Goal: Task Accomplishment & Management: Manage account settings

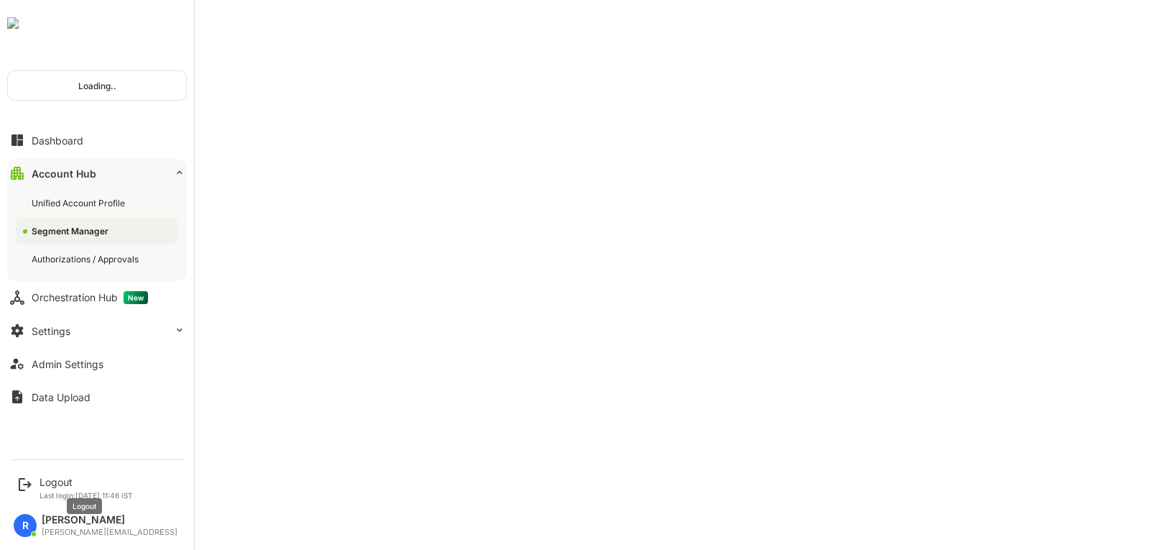
click at [55, 478] on div "Logout" at bounding box center [86, 482] width 93 height 12
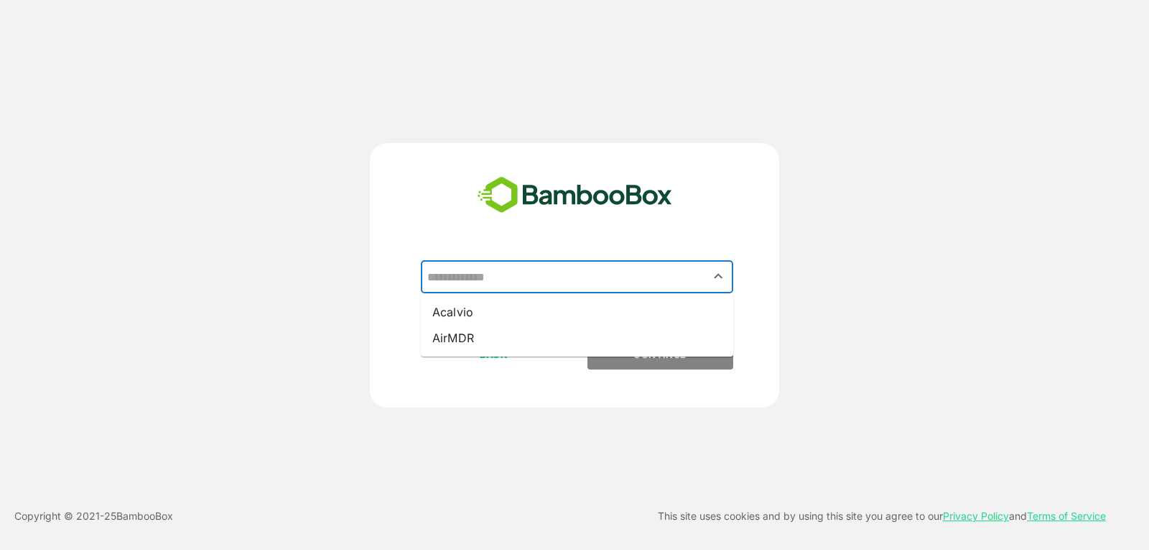
click at [526, 272] on input "text" at bounding box center [577, 276] width 307 height 27
click at [506, 317] on li "Acalvio" at bounding box center [577, 312] width 312 height 26
type input "*******"
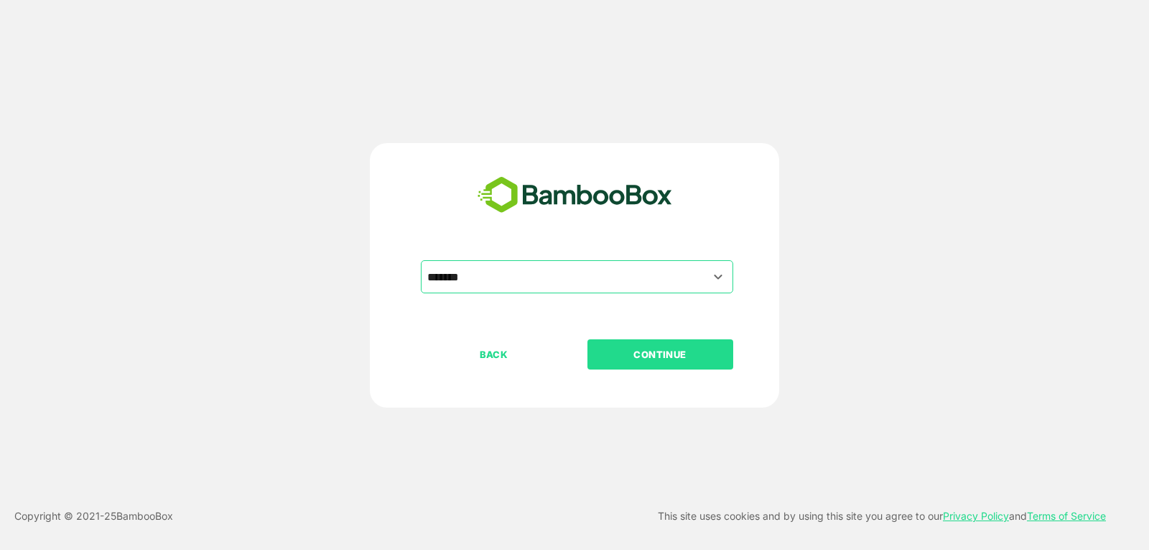
click at [668, 353] on p "CONTINUE" at bounding box center [660, 354] width 144 height 16
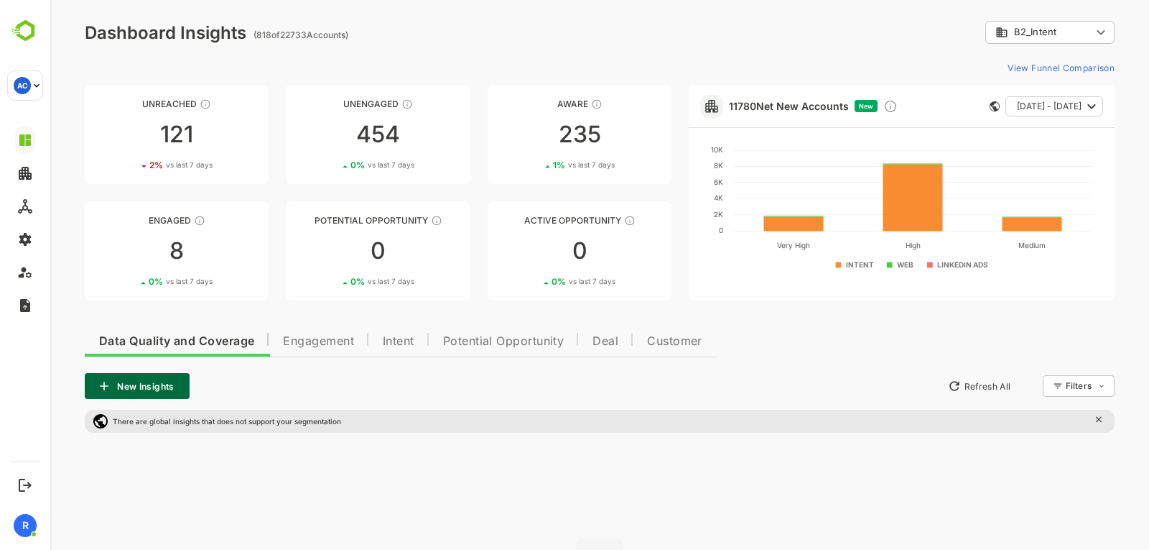
click at [1086, 31] on body "Dashboard Insights ( 818 of 22733 Accounts) B2_Intent ********* ​ View Funnel C…" at bounding box center [599, 366] width 1099 height 732
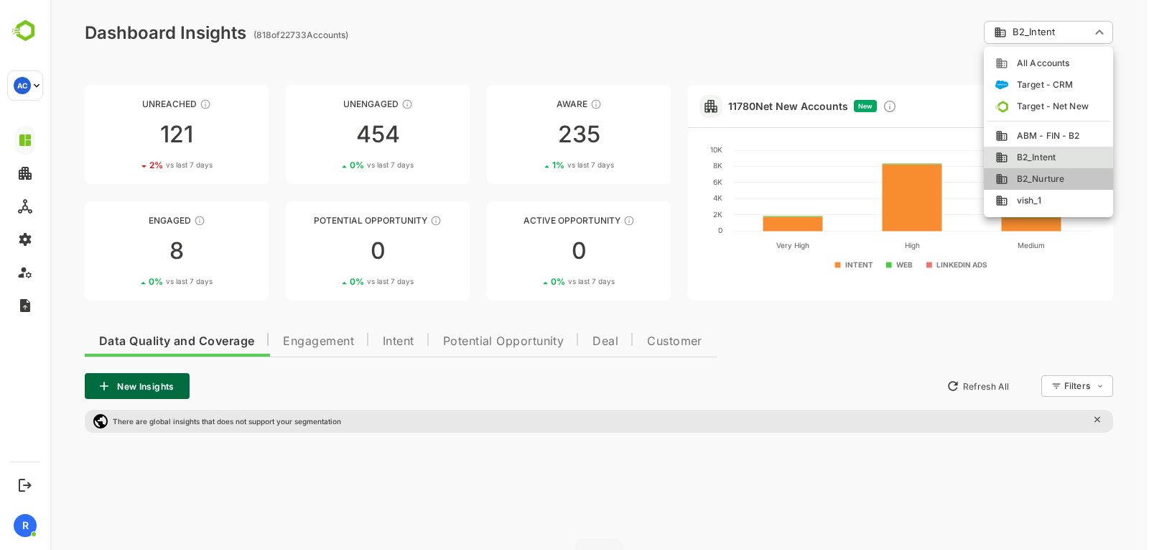
click at [1029, 171] on li "B2_Nurture" at bounding box center [1048, 179] width 129 height 22
type input "**********"
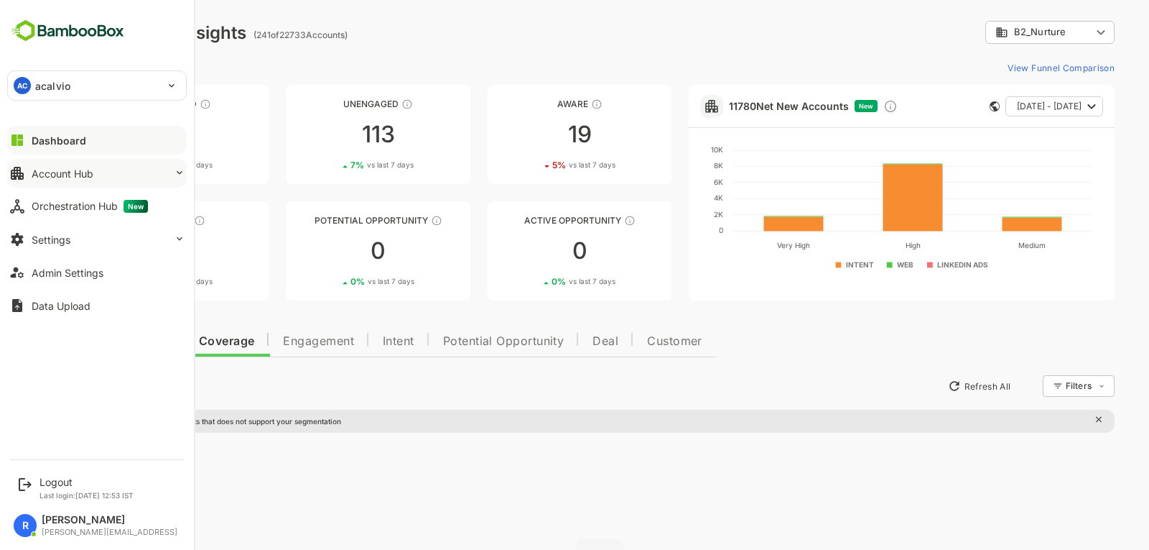
click at [74, 177] on div "Account Hub" at bounding box center [63, 173] width 62 height 12
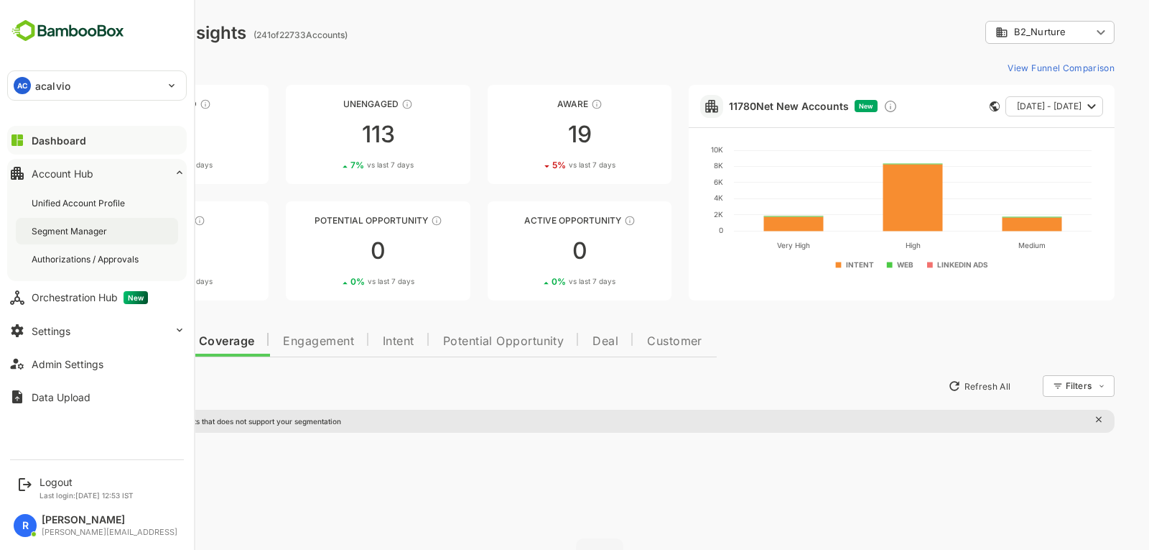
click at [60, 233] on div "Segment Manager" at bounding box center [71, 231] width 78 height 12
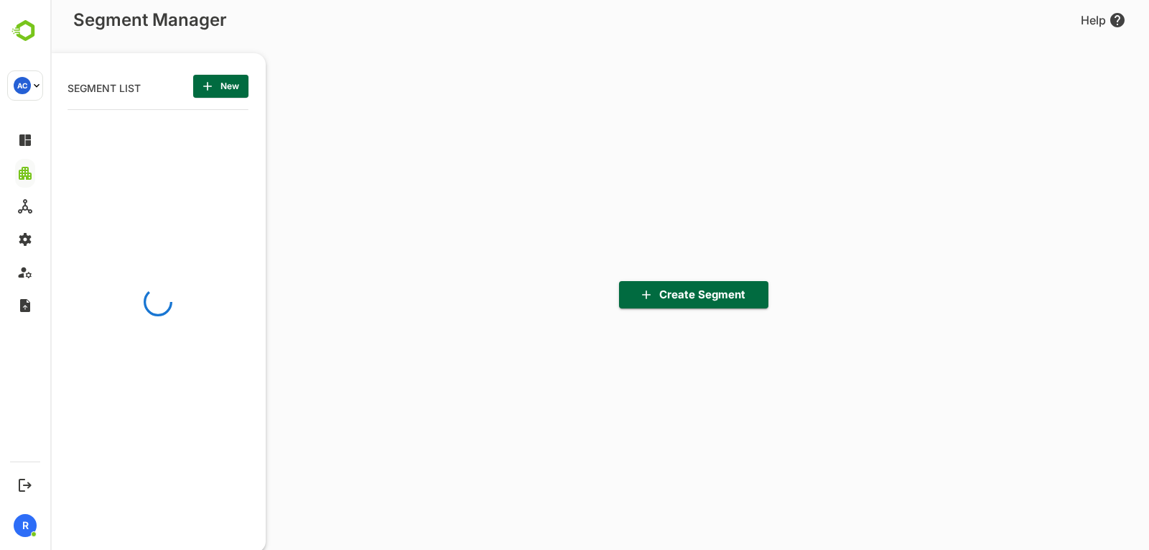
scroll to position [381, 177]
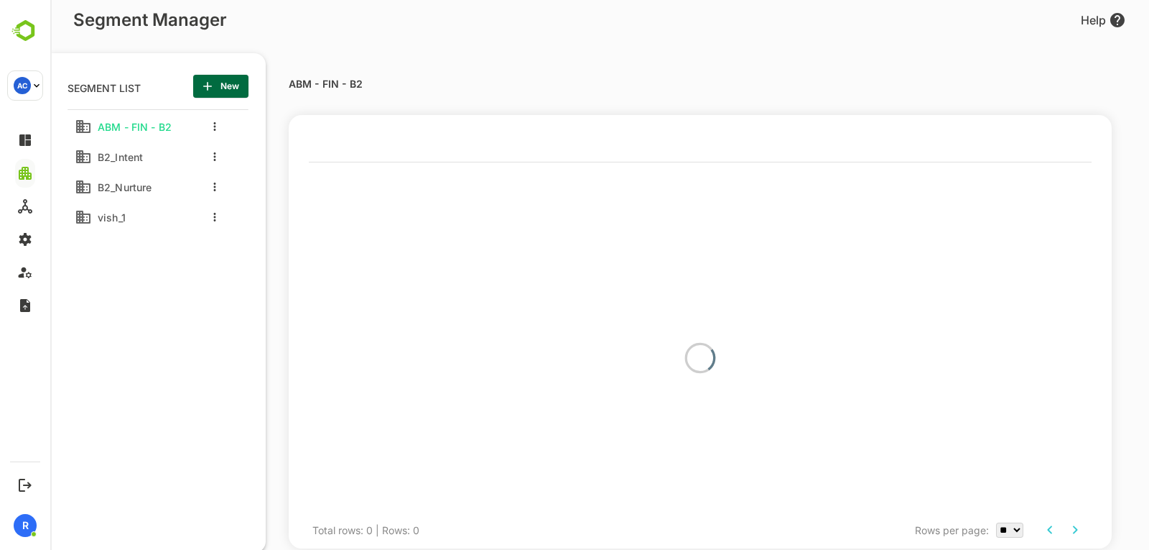
click at [152, 147] on div "B2_Intent" at bounding box center [125, 156] width 101 height 23
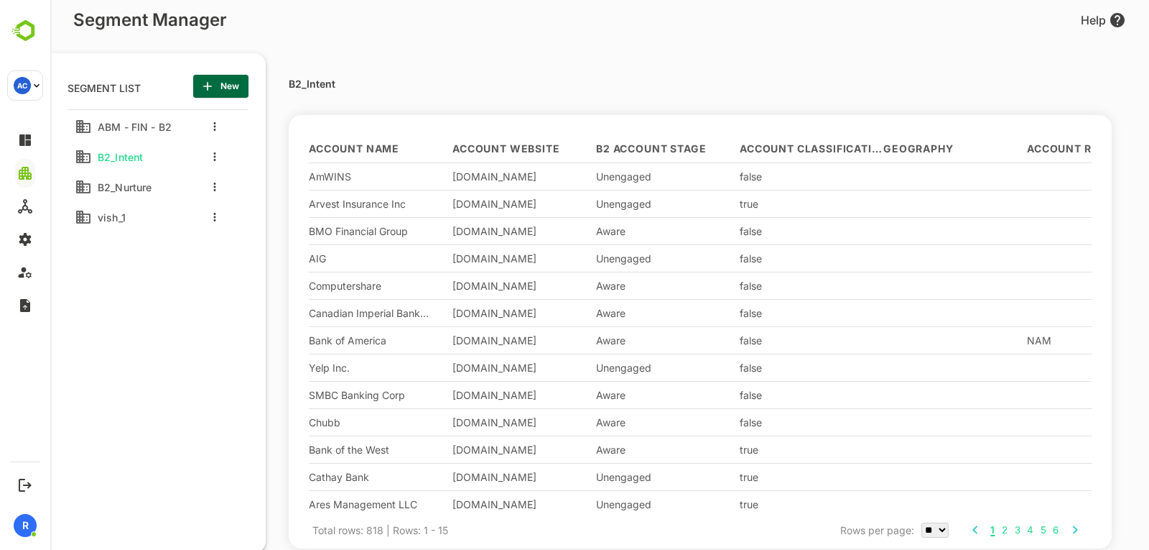
click at [137, 216] on div "vish_1" at bounding box center [125, 216] width 101 height 23
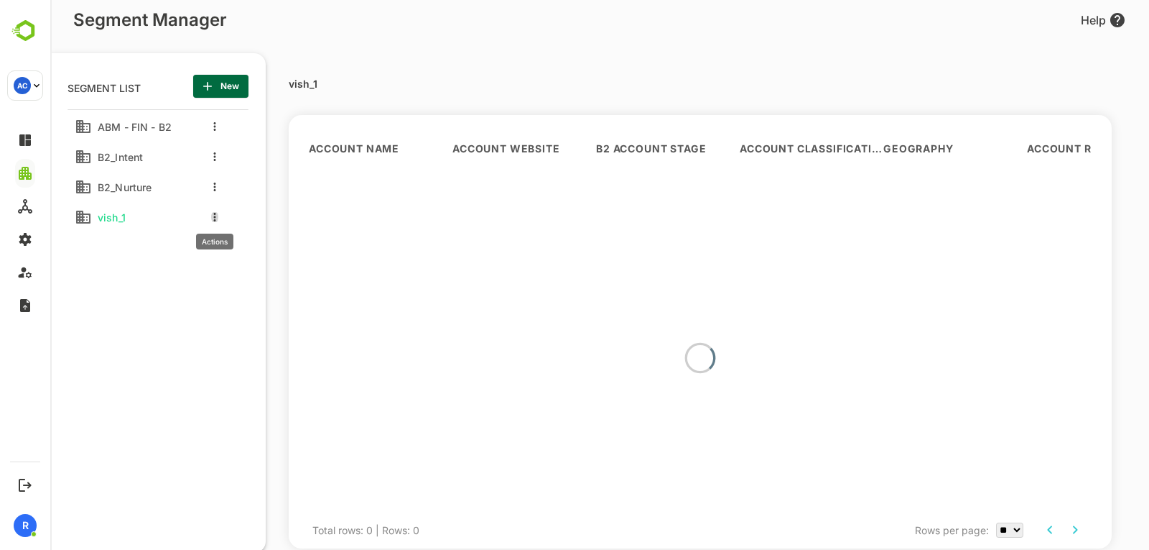
click at [213, 220] on button "more actions" at bounding box center [214, 216] width 7 height 13
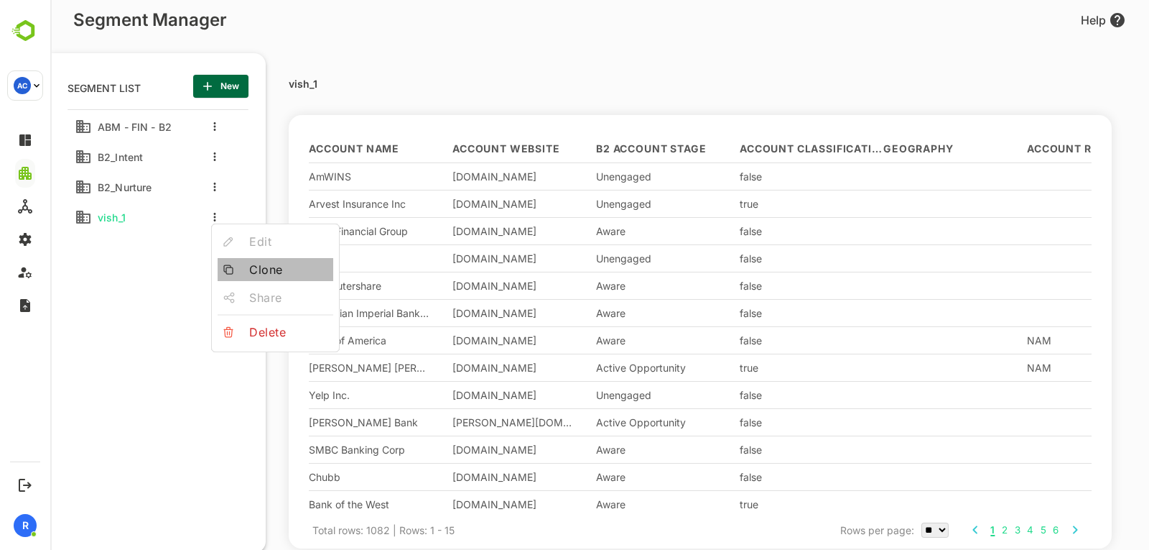
click at [232, 262] on li "Clone" at bounding box center [276, 269] width 116 height 23
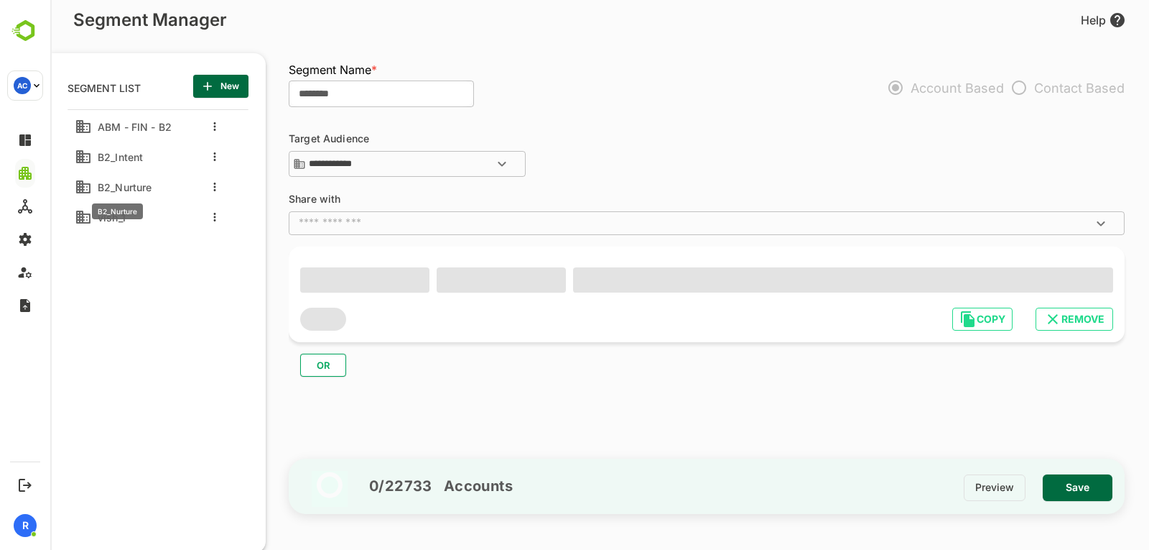
click at [136, 190] on span "B2_Nurture" at bounding box center [122, 187] width 60 height 12
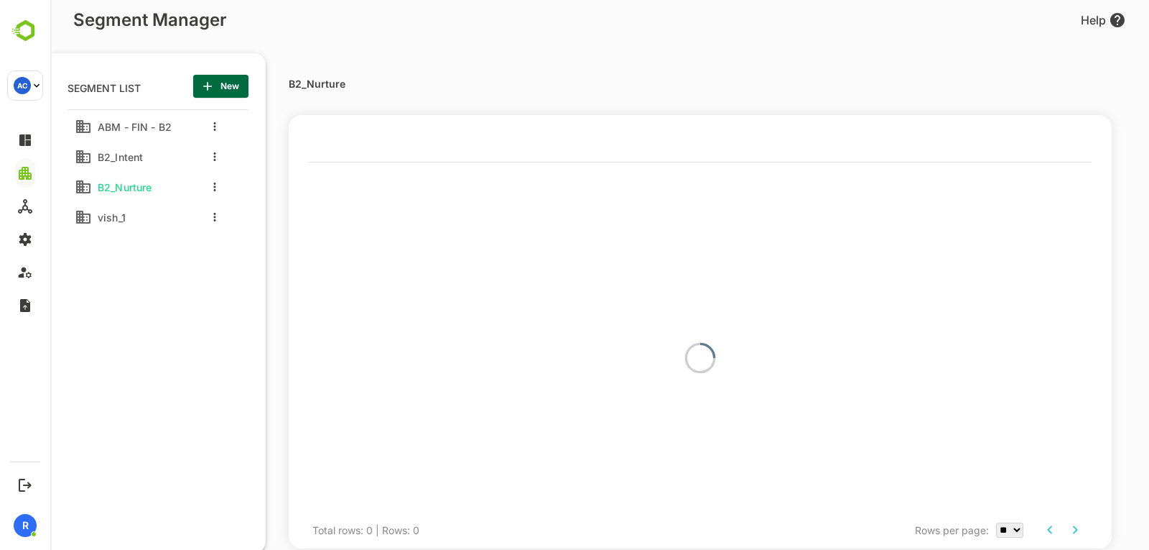
click at [145, 211] on div "vish_1" at bounding box center [125, 216] width 101 height 23
click at [215, 221] on icon "more actions" at bounding box center [215, 217] width 2 height 9
click at [265, 331] on span "Delete" at bounding box center [288, 331] width 78 height 17
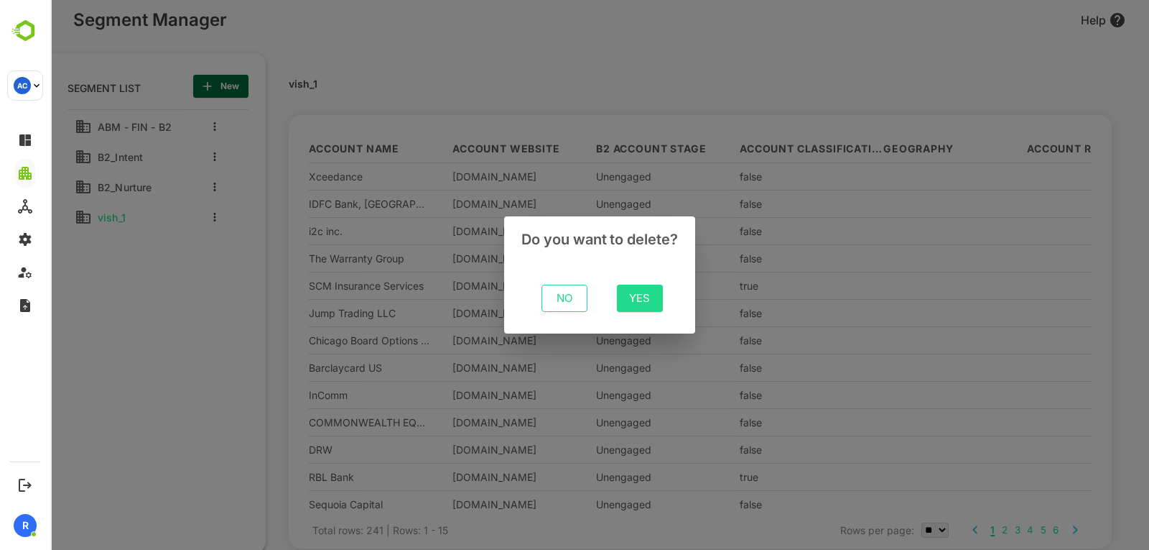
click at [664, 297] on div "No Yes" at bounding box center [599, 297] width 145 height 56
click at [654, 297] on button "Yes" at bounding box center [640, 297] width 46 height 27
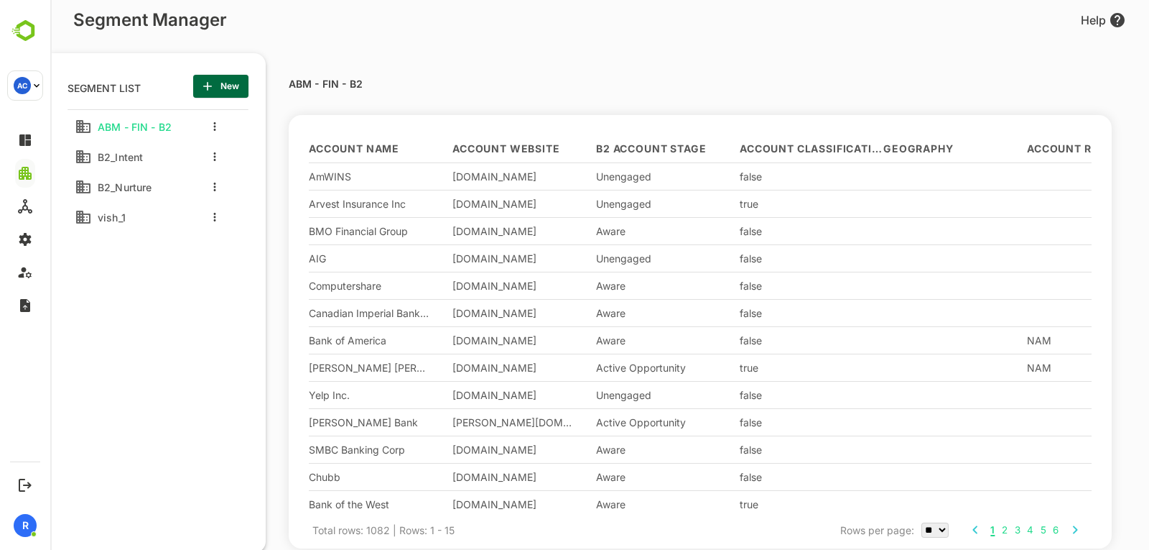
click at [178, 208] on div "vish_1" at bounding box center [125, 217] width 115 height 26
click at [112, 215] on span "vish_1" at bounding box center [109, 217] width 34 height 12
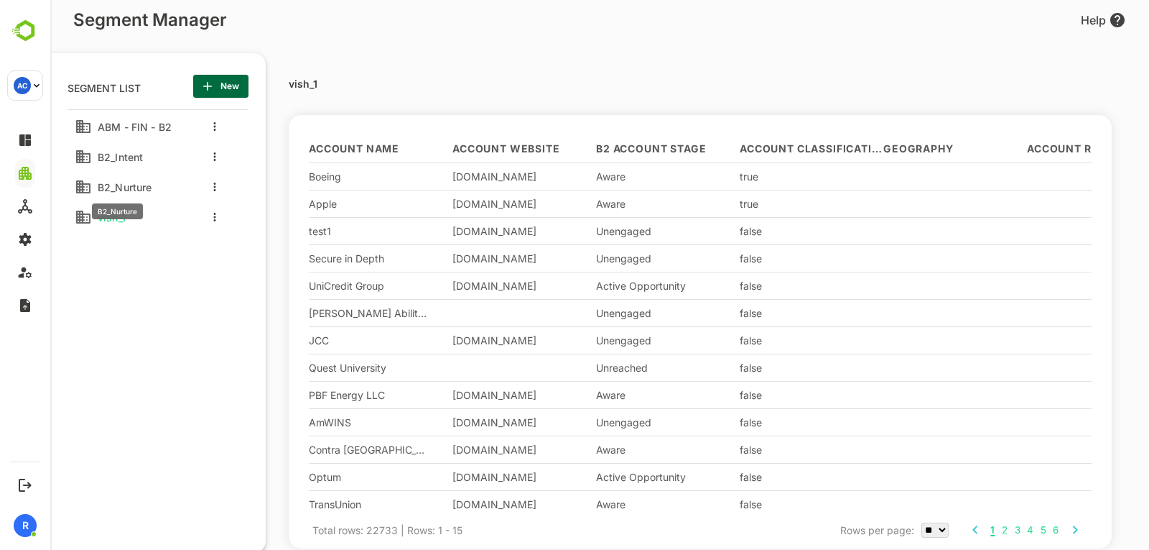
click at [144, 185] on span "B2_Nurture" at bounding box center [122, 187] width 60 height 12
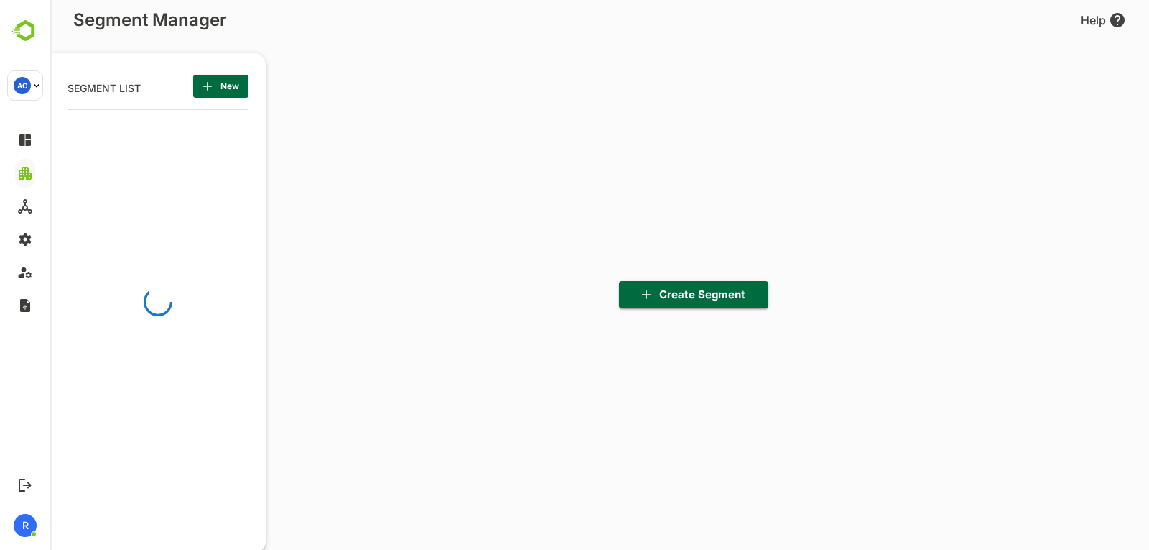
scroll to position [381, 177]
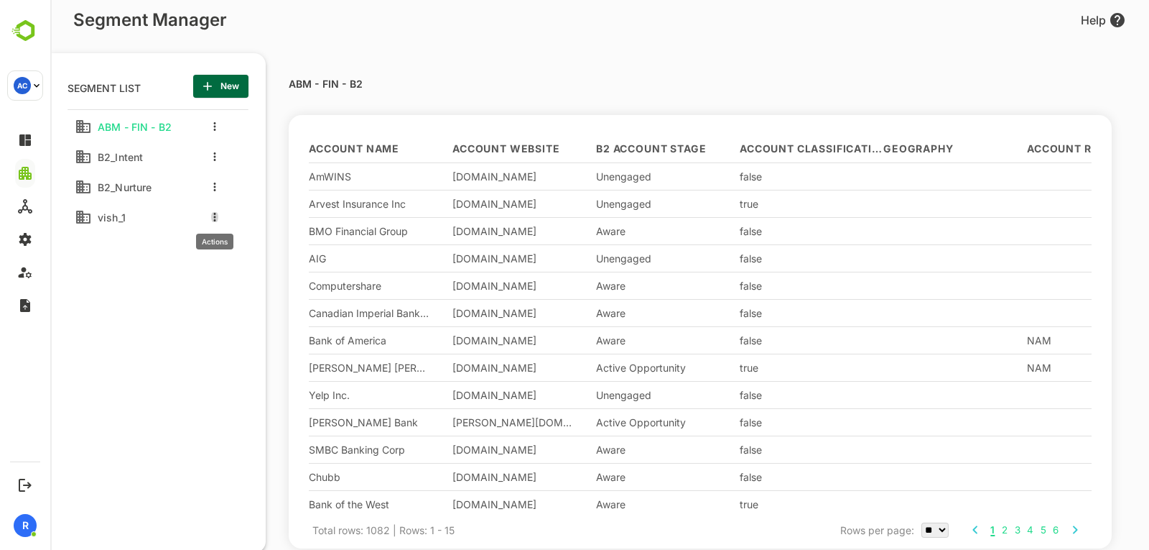
click at [215, 221] on icon "more actions" at bounding box center [215, 217] width 2 height 9
click at [256, 325] on span "Delete" at bounding box center [288, 331] width 78 height 17
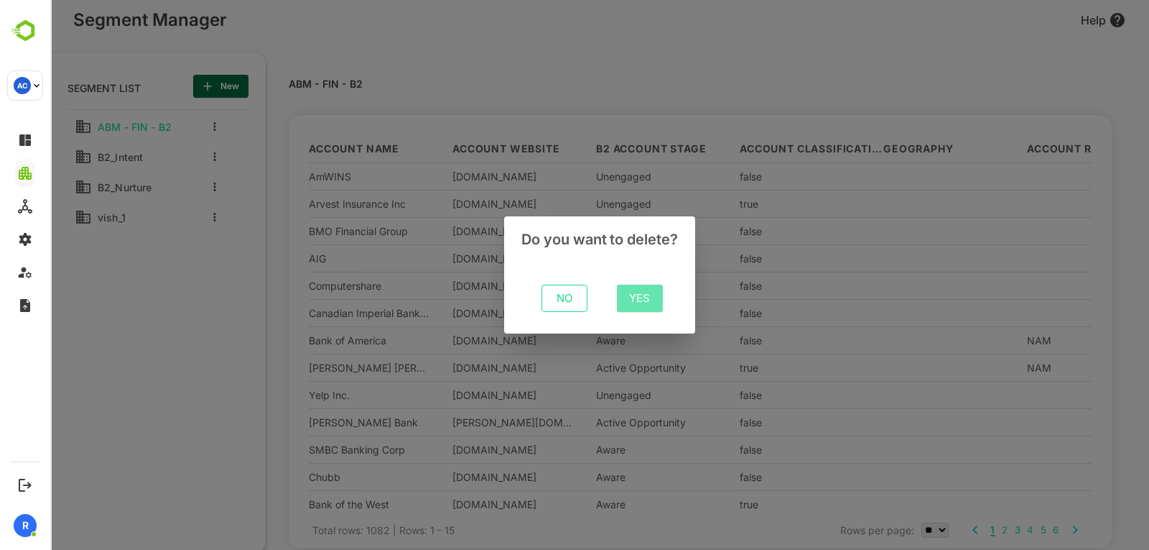
click at [644, 302] on span "Yes" at bounding box center [640, 298] width 23 height 19
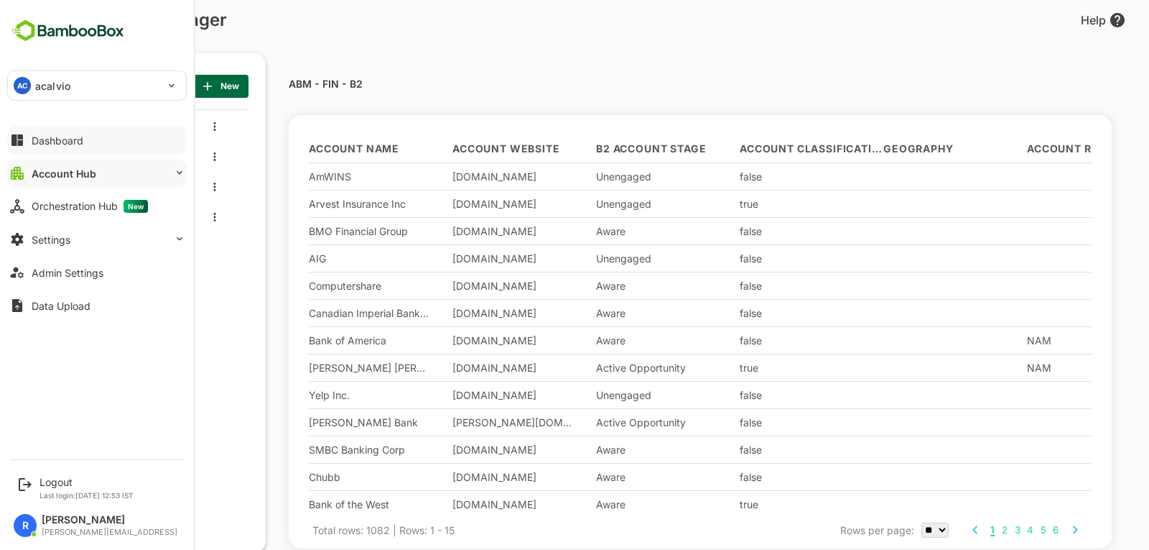
click at [17, 144] on icon at bounding box center [17, 139] width 17 height 17
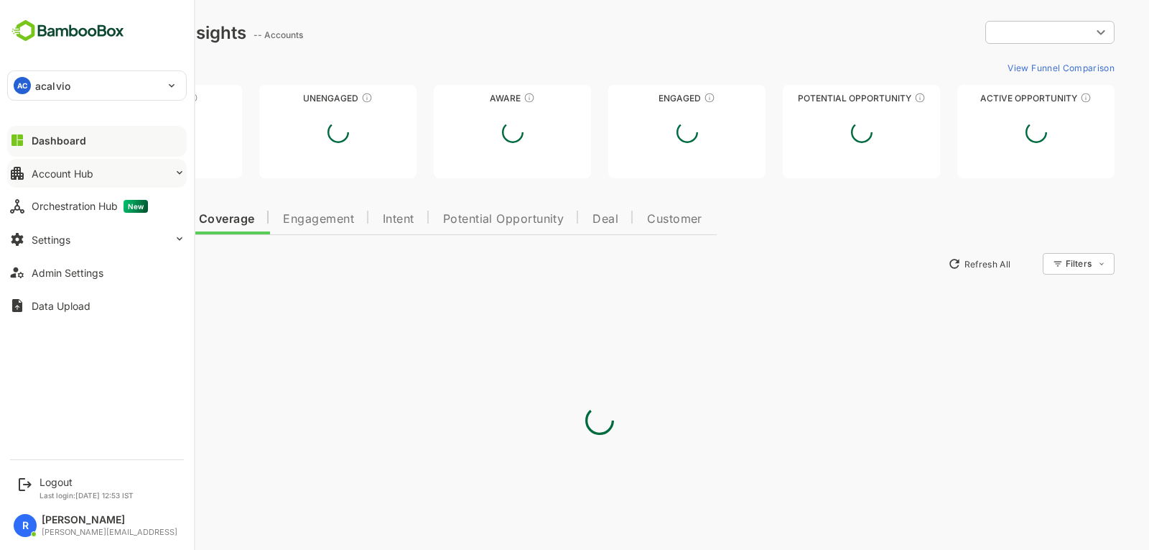
click at [55, 165] on button "Account Hub" at bounding box center [97, 173] width 180 height 29
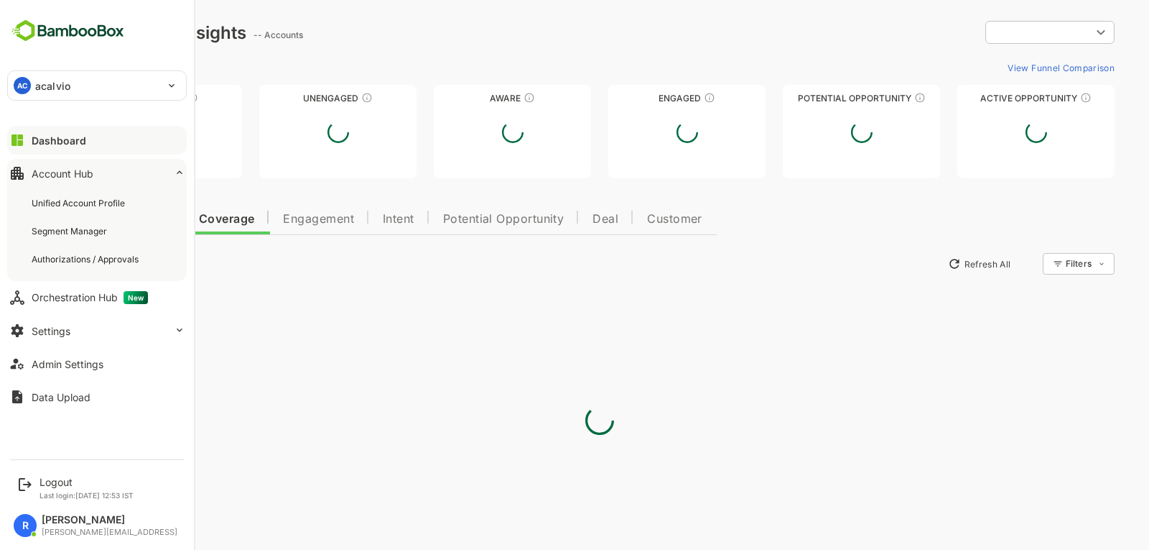
type input "**********"
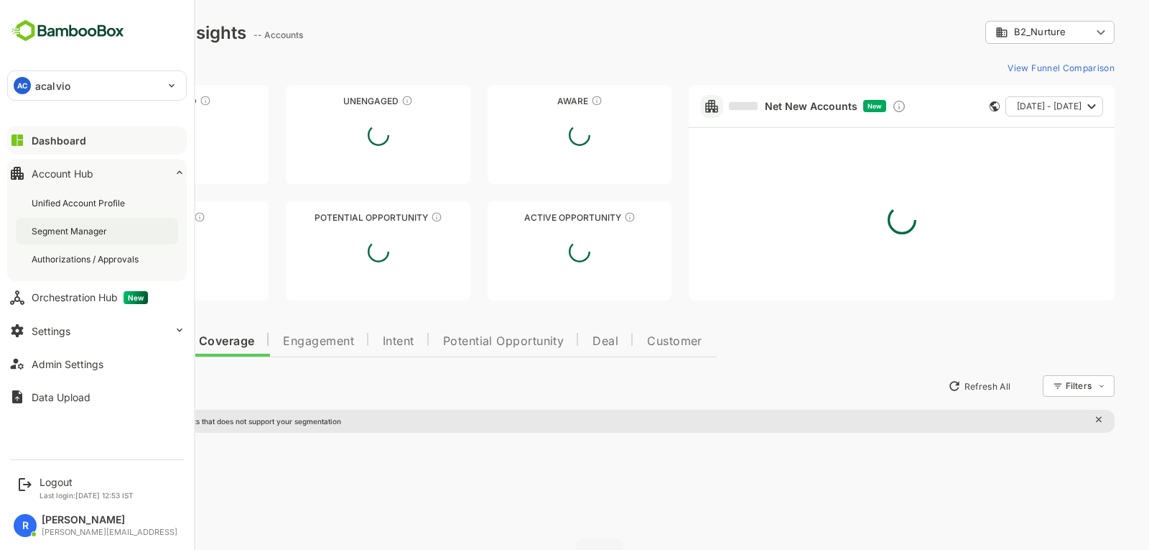
click at [84, 221] on div "Segment Manager" at bounding box center [97, 231] width 162 height 27
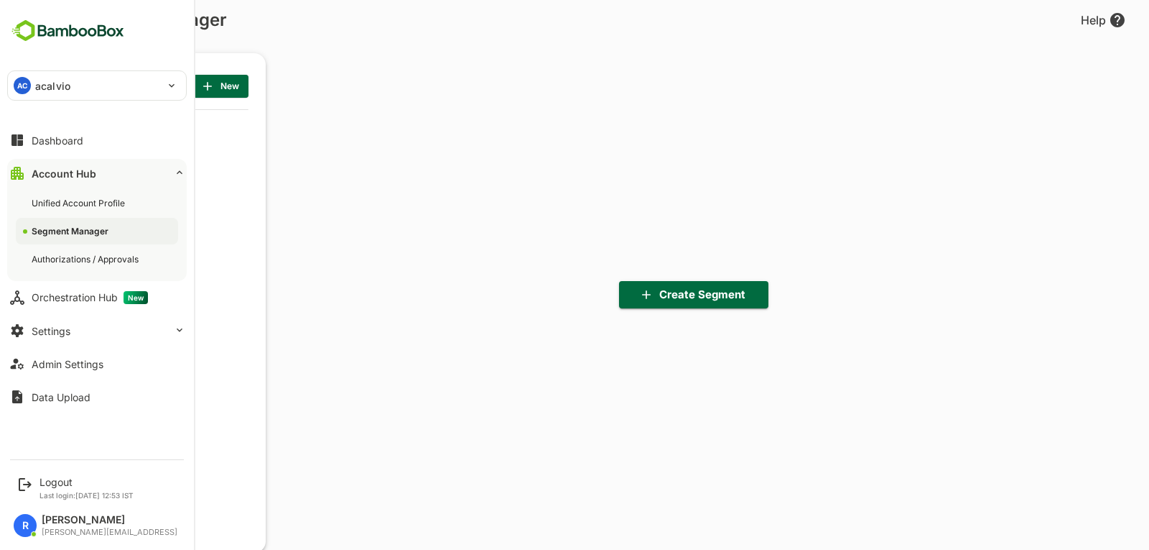
scroll to position [381, 177]
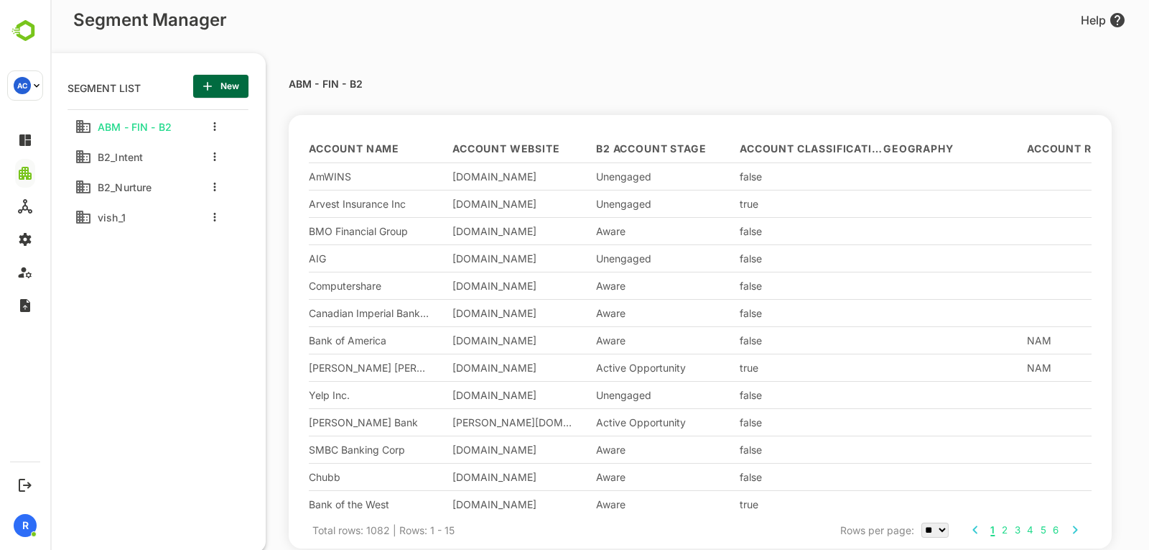
click at [152, 164] on div "B2_Intent" at bounding box center [125, 156] width 101 height 23
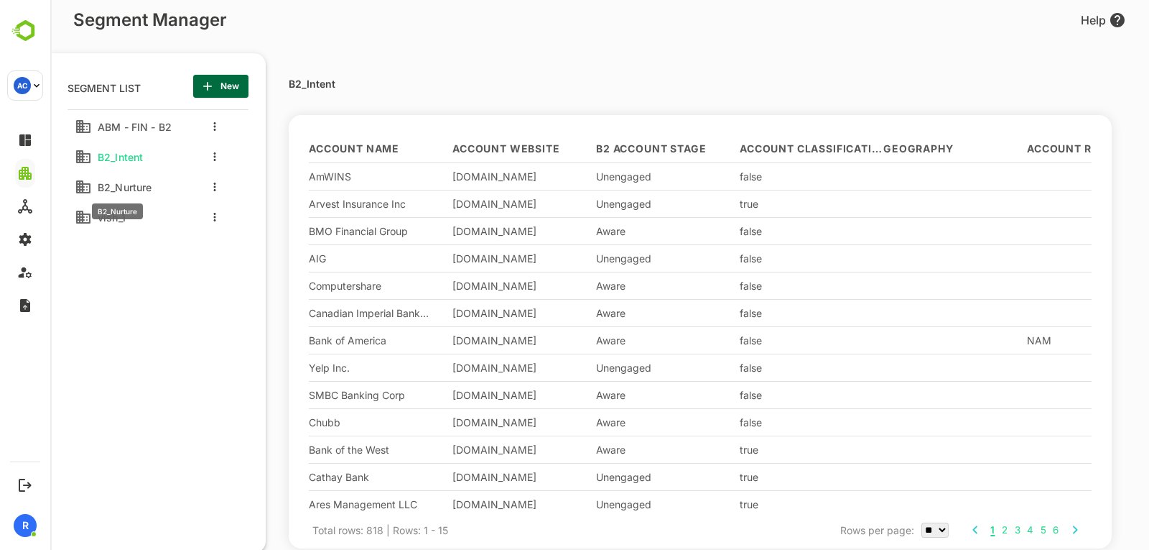
click at [152, 192] on span "B2_Nurture" at bounding box center [122, 187] width 60 height 12
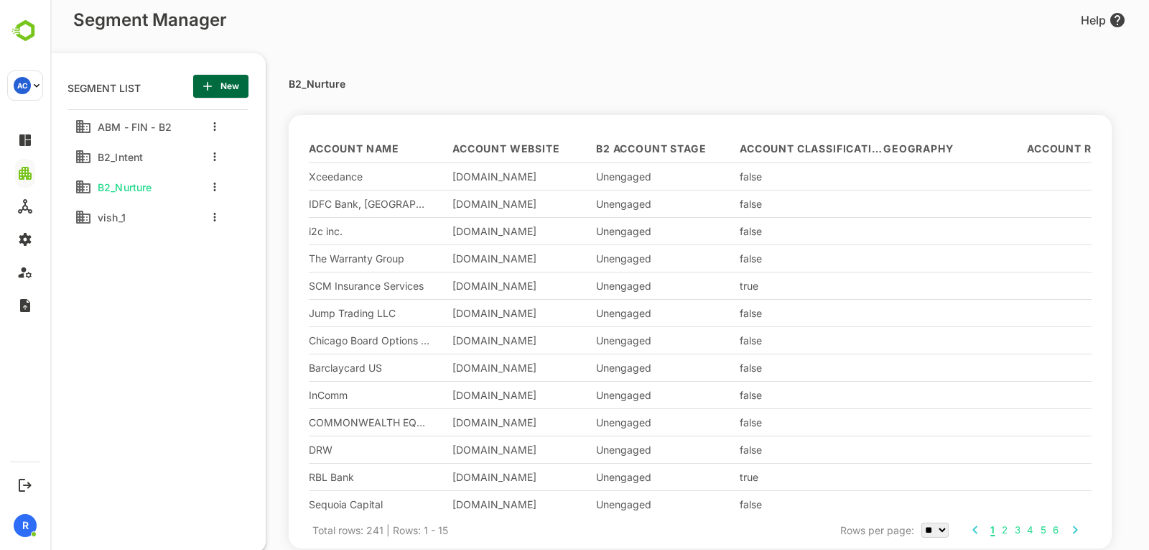
click at [164, 159] on div "B2_Intent" at bounding box center [125, 156] width 101 height 23
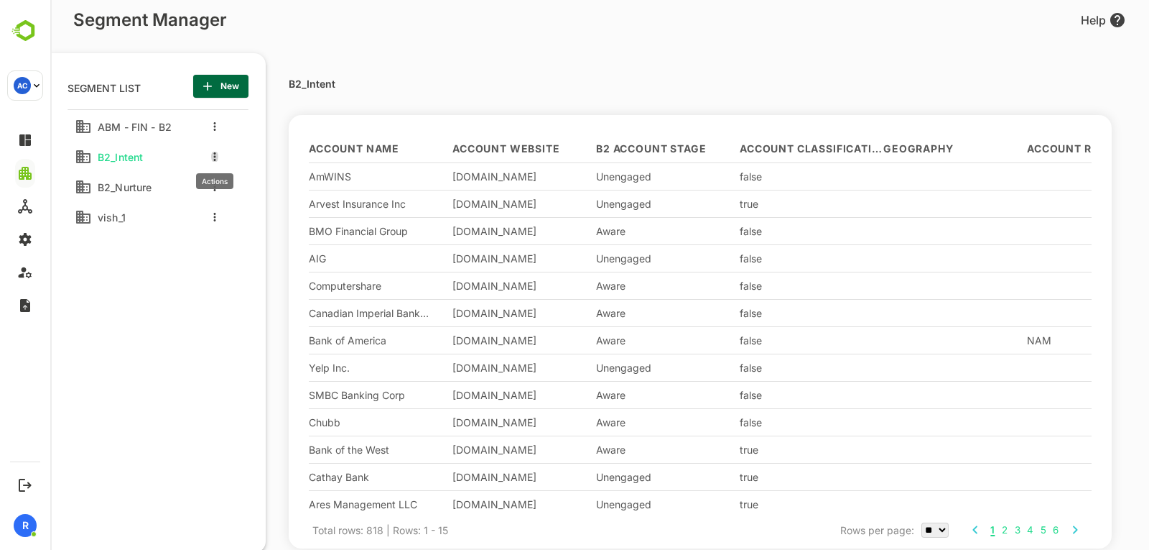
click at [215, 155] on icon "more actions" at bounding box center [214, 156] width 3 height 9
click at [248, 187] on li "Edit" at bounding box center [276, 181] width 116 height 23
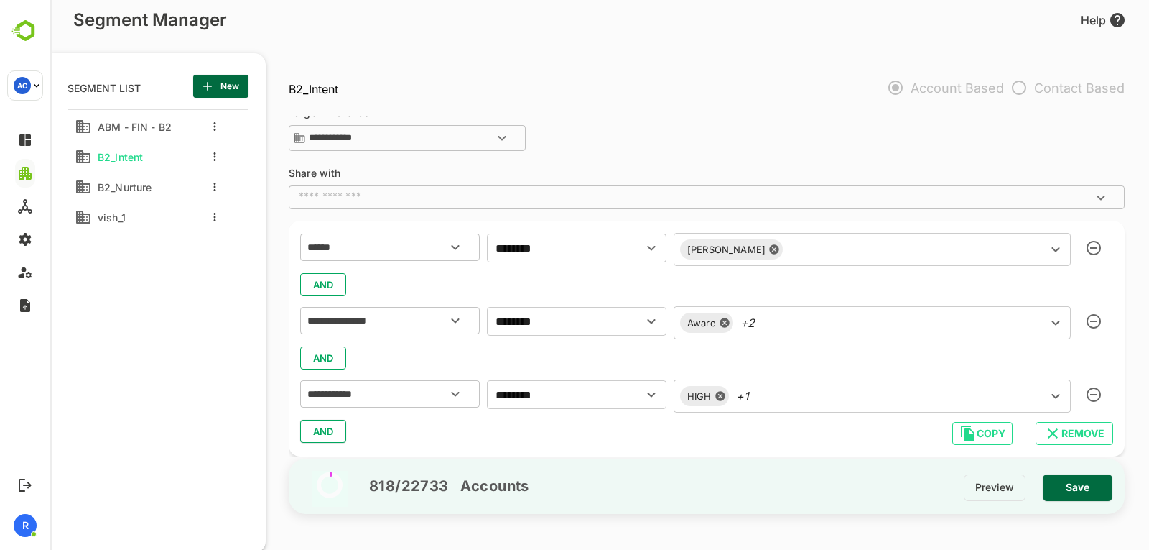
scroll to position [23, 0]
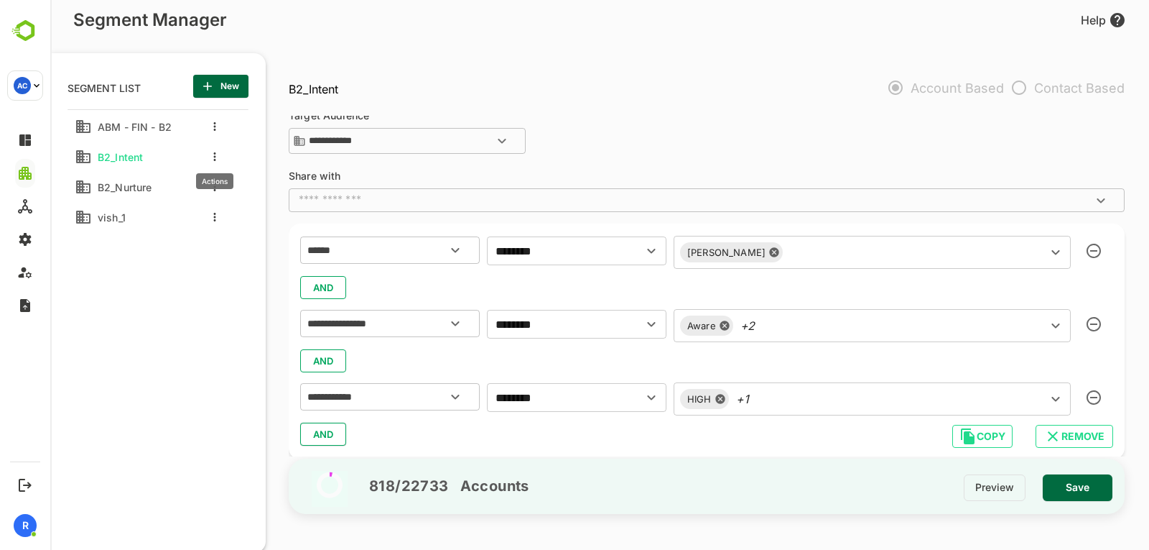
click at [217, 158] on button "more actions" at bounding box center [214, 156] width 7 height 13
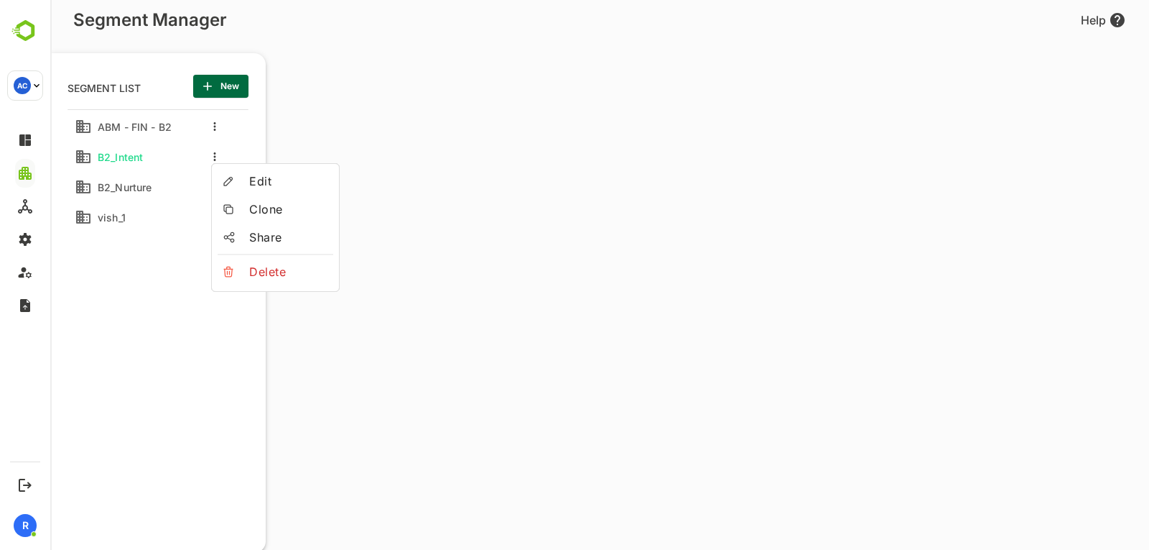
click at [240, 204] on div at bounding box center [236, 209] width 26 height 10
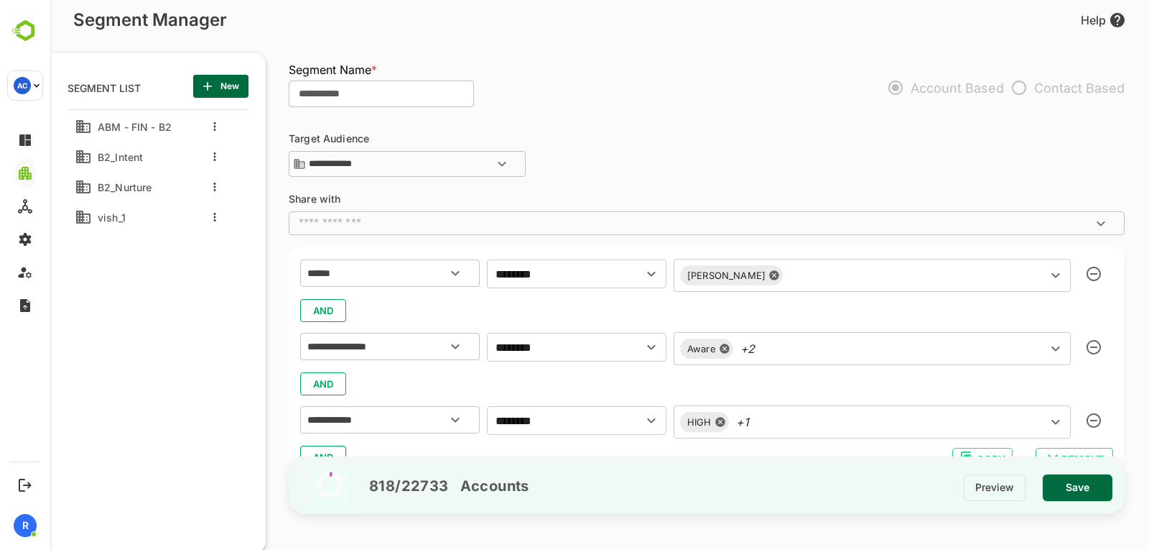
click at [369, 102] on input "**********" at bounding box center [381, 93] width 185 height 27
type input "**********"
click at [738, 346] on div "Aware +2 ​" at bounding box center [872, 348] width 397 height 33
click at [725, 348] on icon at bounding box center [724, 348] width 9 height 9
click at [743, 347] on icon at bounding box center [748, 348] width 11 height 11
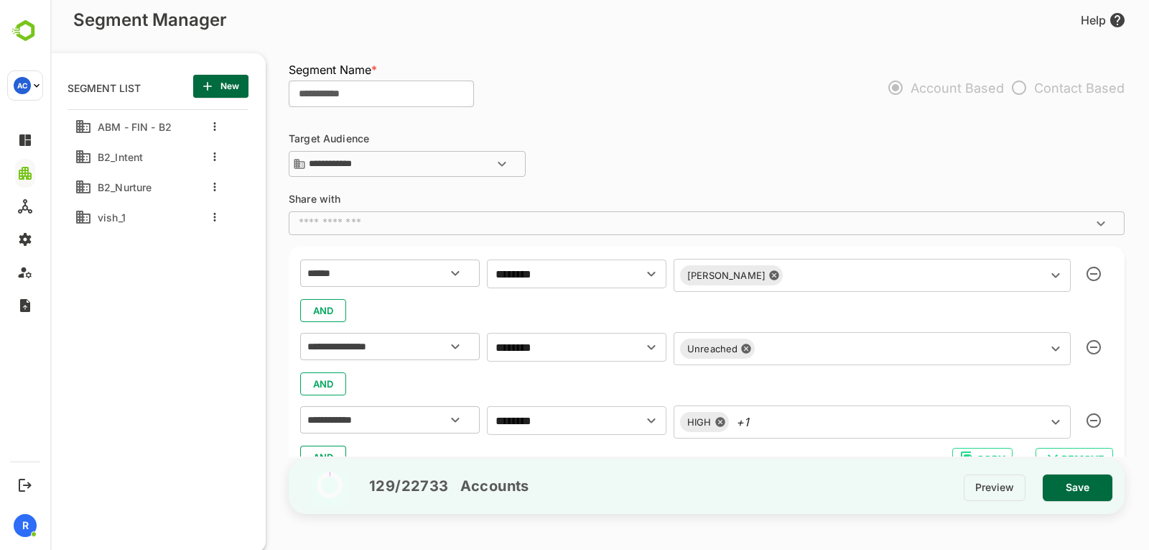
click at [746, 348] on icon at bounding box center [746, 348] width 11 height 11
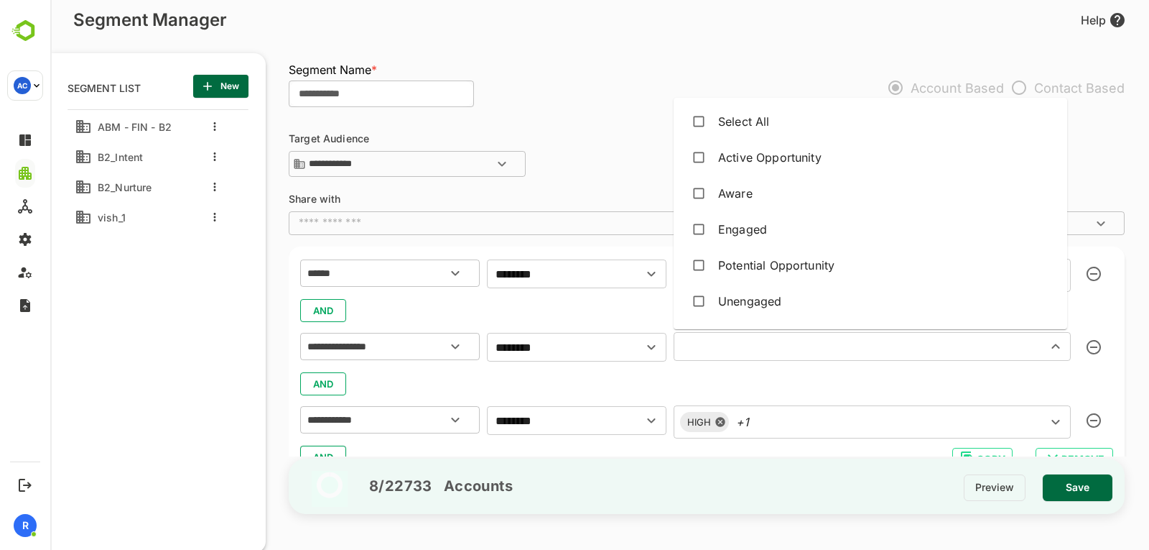
click at [870, 351] on input "text" at bounding box center [851, 346] width 346 height 20
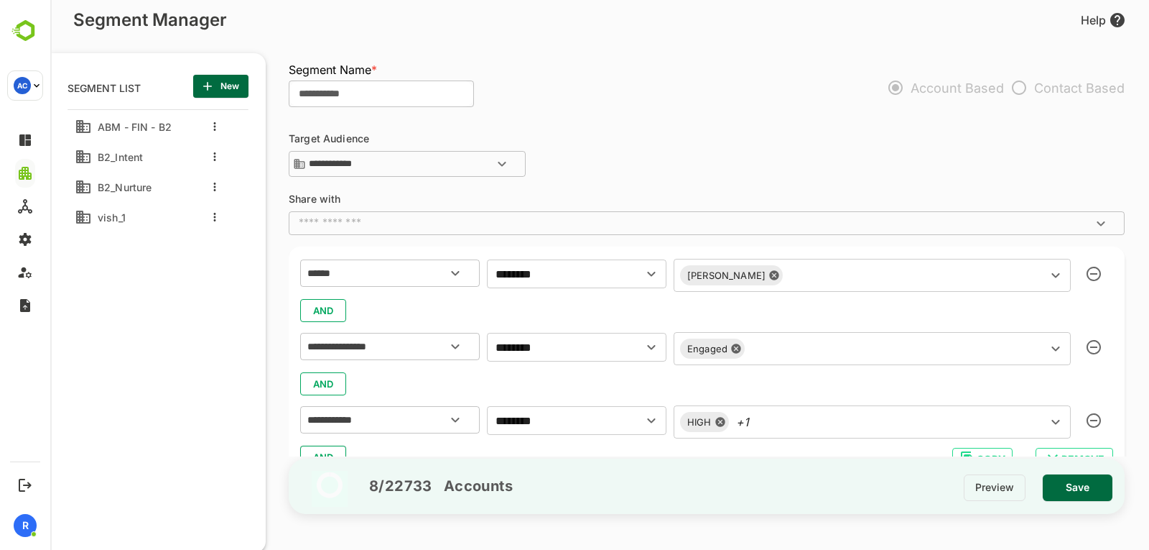
click at [799, 389] on div "AND" at bounding box center [706, 383] width 813 height 27
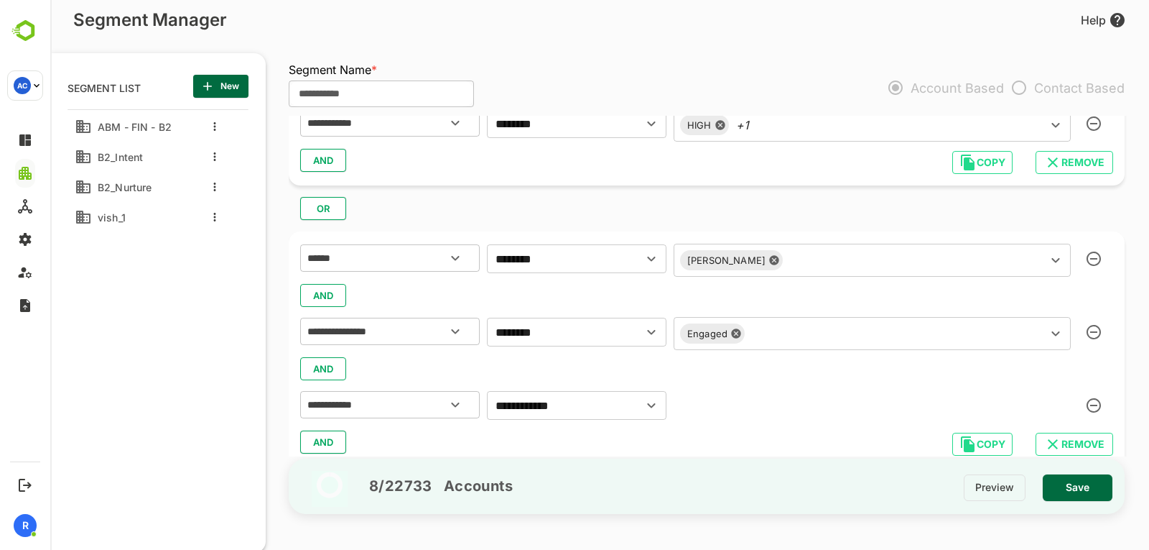
scroll to position [301, 0]
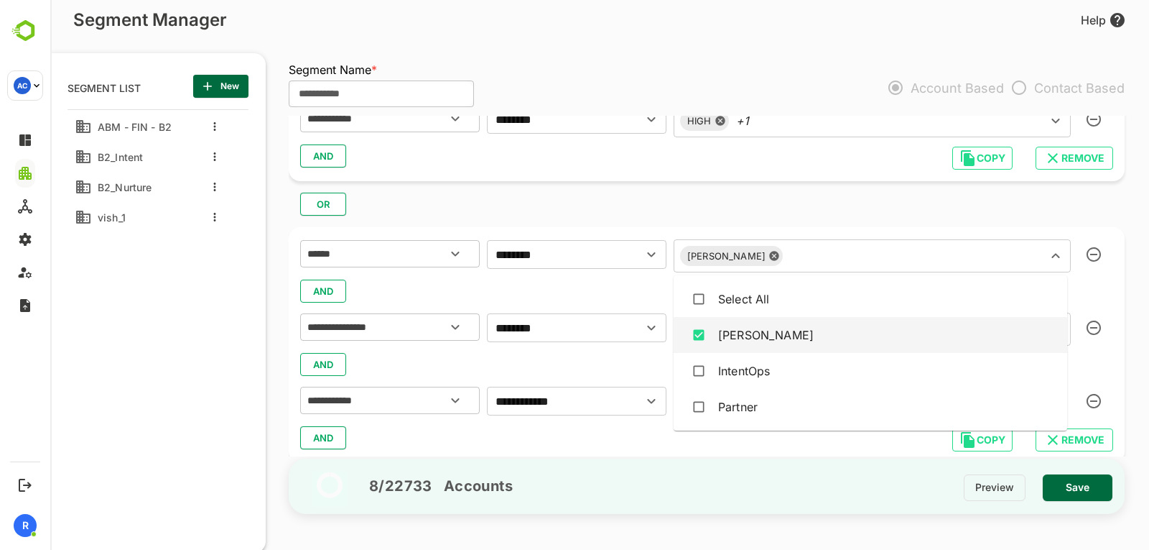
click at [816, 264] on input "text" at bounding box center [906, 256] width 236 height 20
click at [620, 287] on div "AND" at bounding box center [706, 290] width 813 height 27
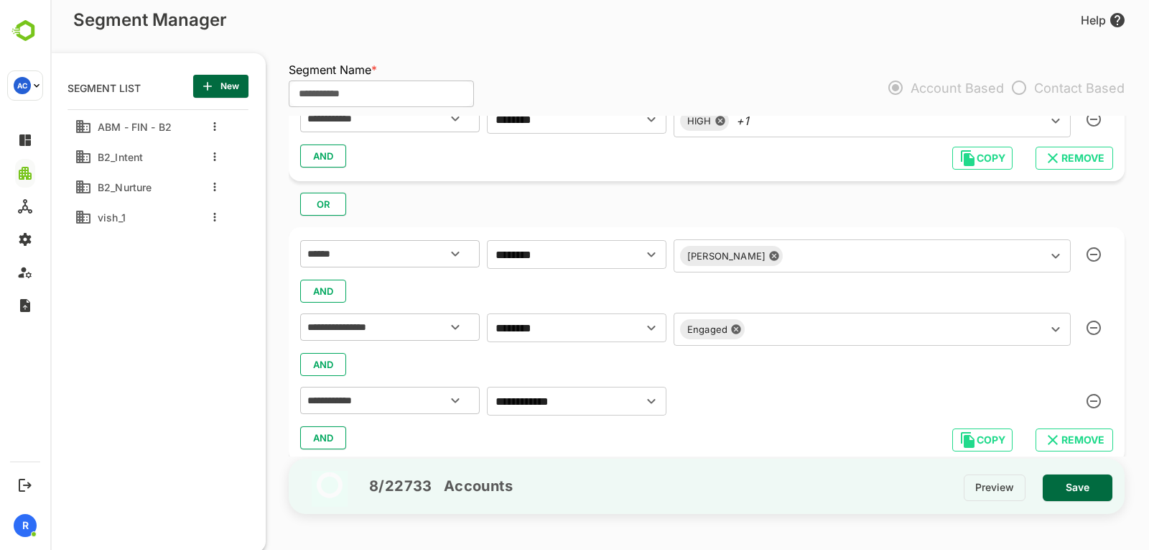
click at [736, 333] on icon at bounding box center [735, 329] width 9 height 9
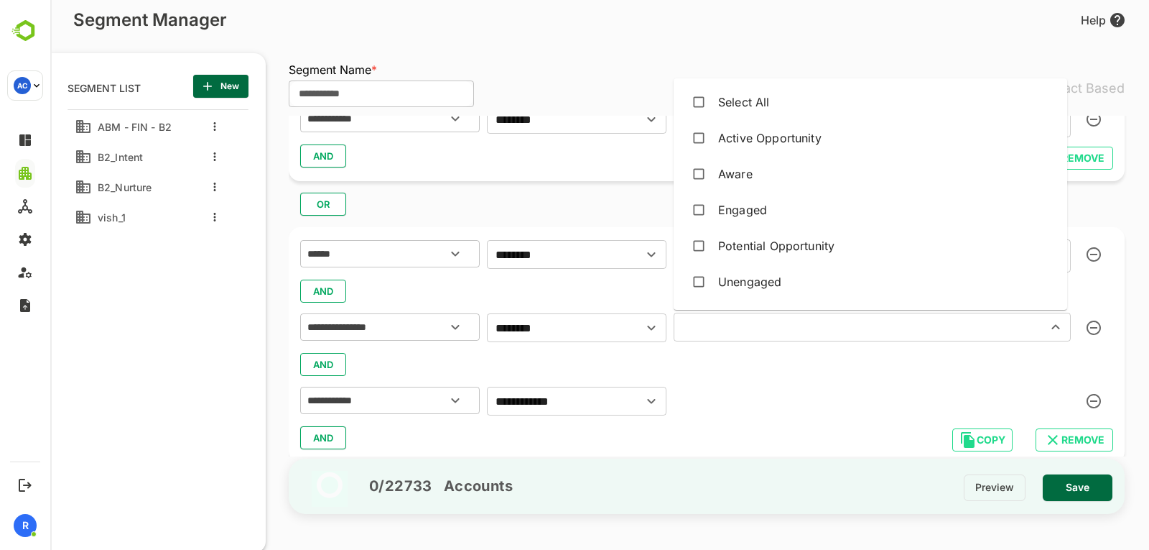
click at [736, 333] on input "text" at bounding box center [851, 327] width 346 height 20
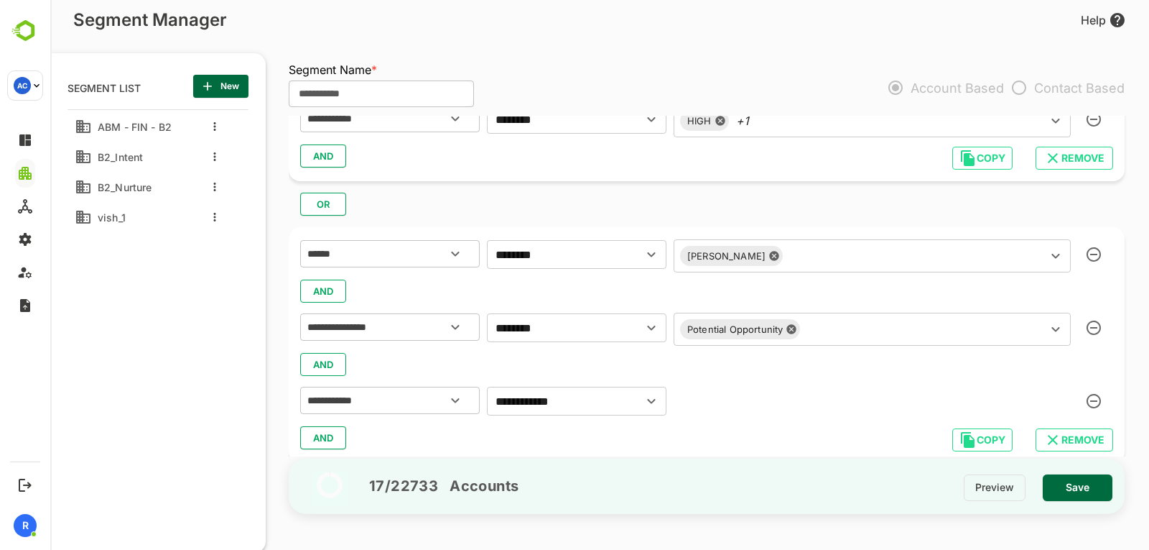
click at [607, 220] on div "**********" at bounding box center [714, 286] width 850 height 340
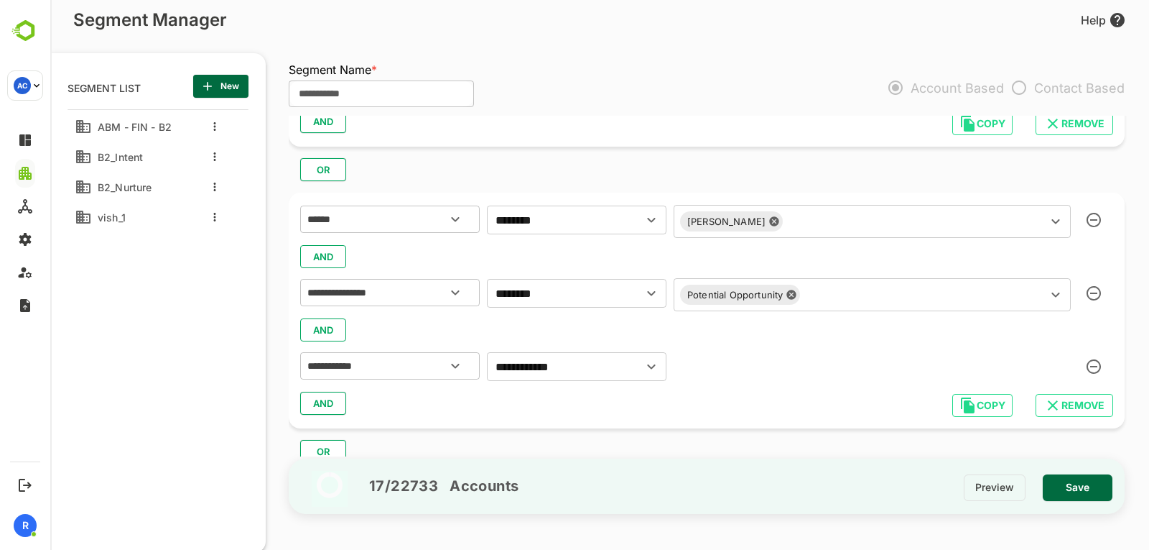
scroll to position [335, 0]
click at [650, 371] on icon "Open" at bounding box center [651, 366] width 17 height 17
click at [719, 395] on div "AND" at bounding box center [706, 403] width 813 height 27
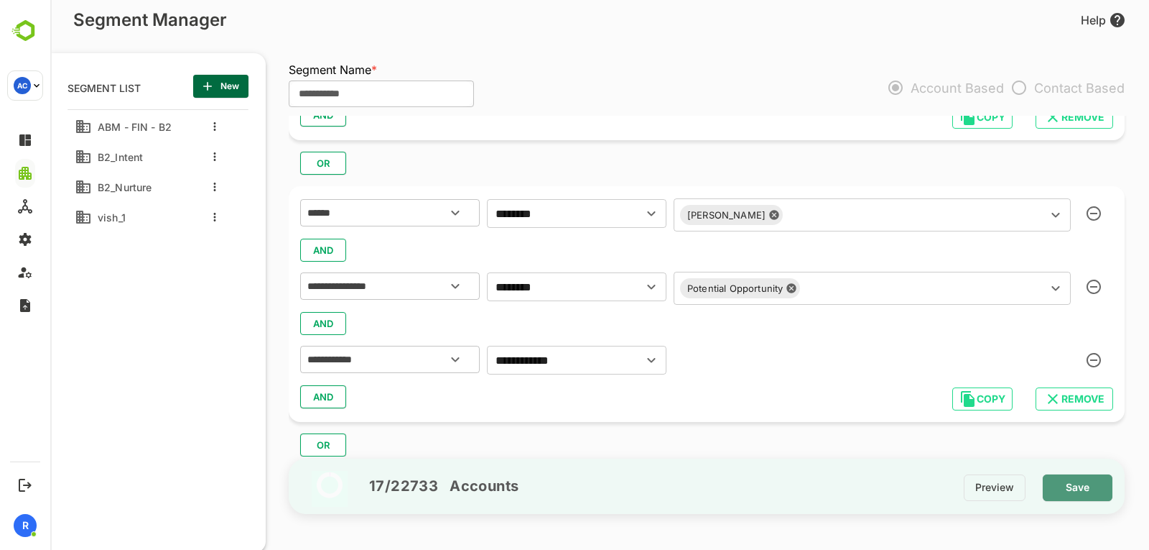
click at [1095, 482] on span "Save" at bounding box center [1077, 487] width 47 height 19
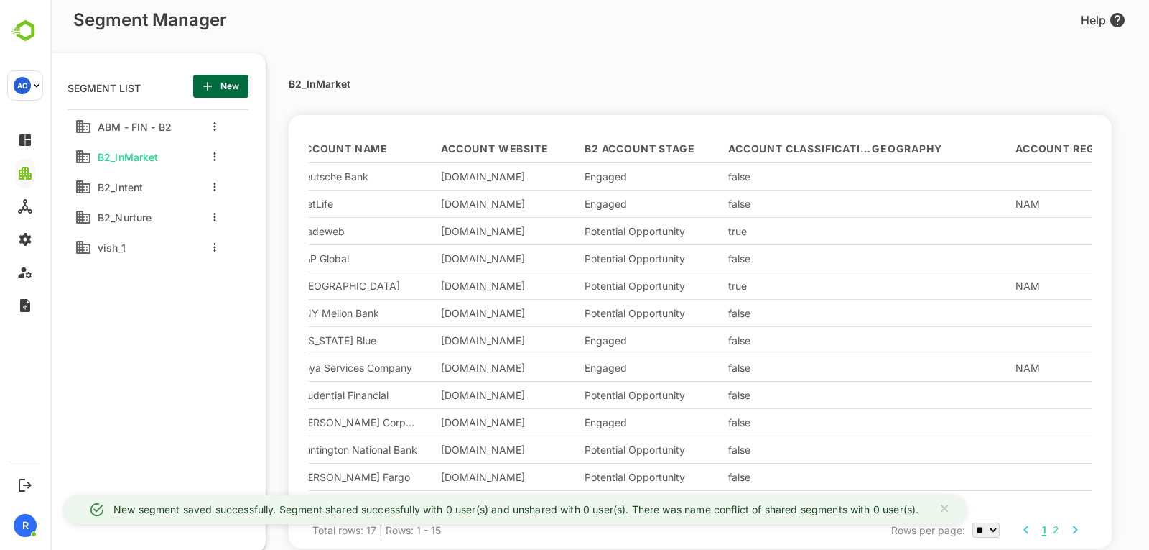
scroll to position [0, 0]
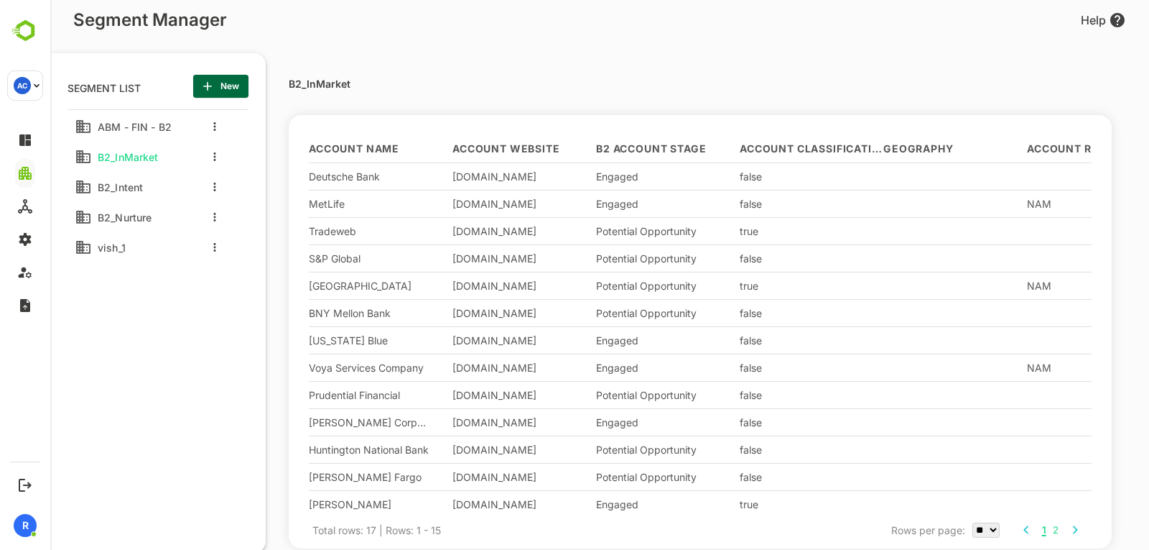
click at [151, 187] on div "B2_Intent" at bounding box center [125, 186] width 101 height 23
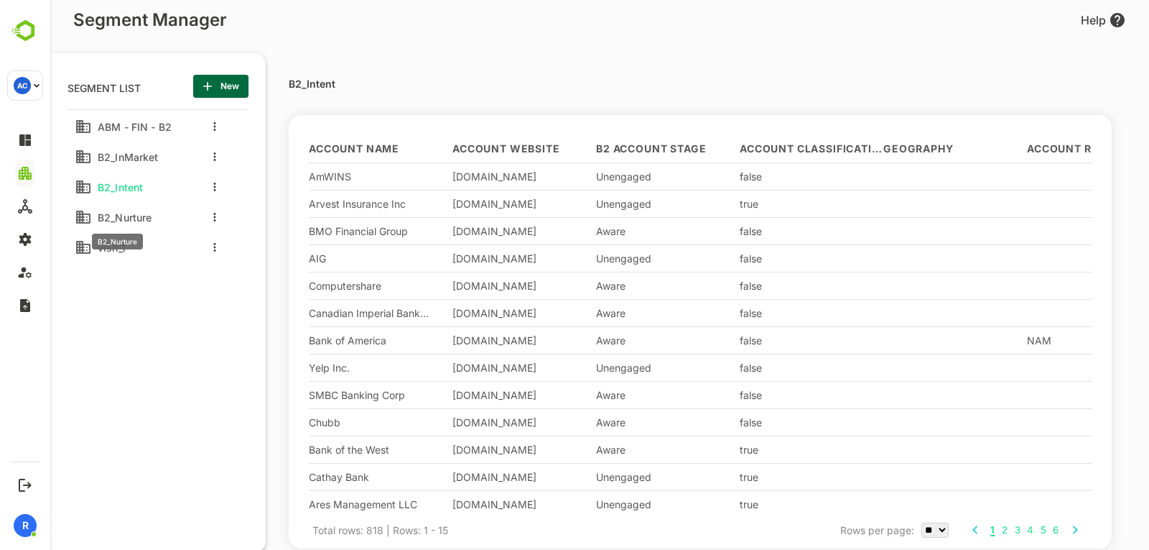
click at [142, 214] on span "B2_Nurture" at bounding box center [122, 217] width 60 height 12
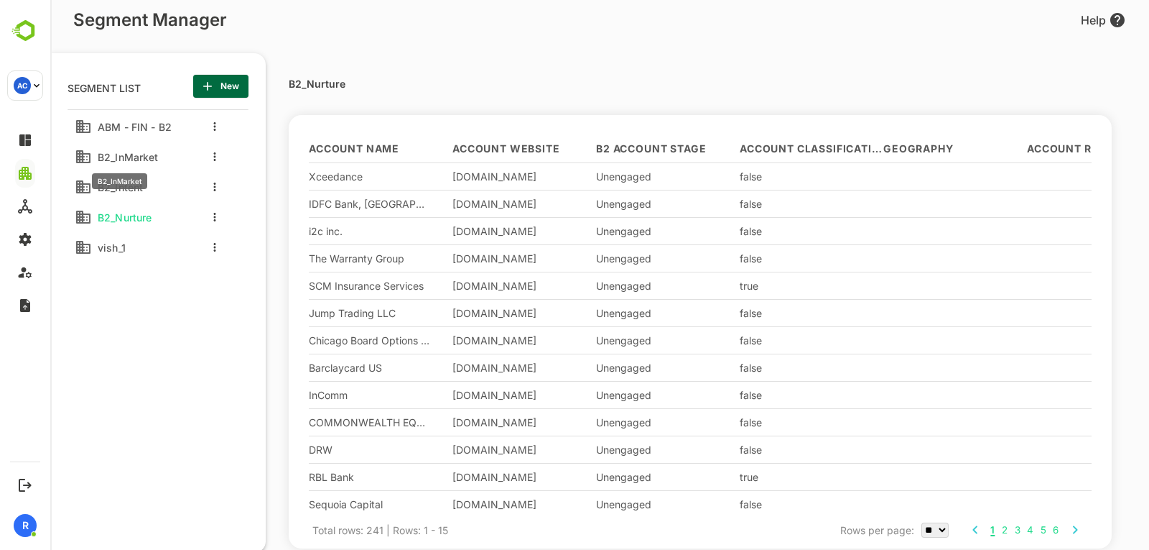
click at [148, 160] on span "B2_InMarket" at bounding box center [125, 157] width 67 height 12
